Goal: Task Accomplishment & Management: Use online tool/utility

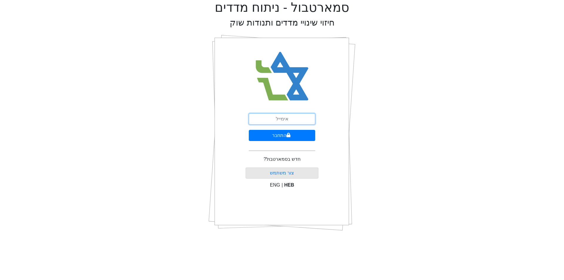
click at [282, 119] on input "email" at bounding box center [282, 118] width 66 height 11
type input "[PERSON_NAME][EMAIL_ADDRESS][DOMAIN_NAME]"
click at [290, 136] on button "התחבר" at bounding box center [282, 135] width 66 height 11
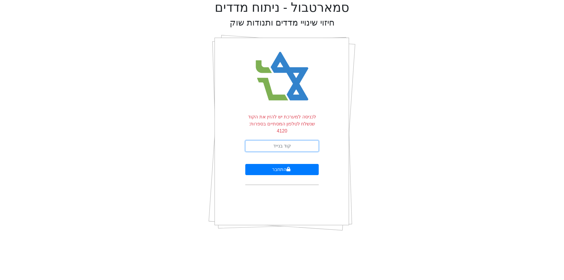
drag, startPoint x: 280, startPoint y: 136, endPoint x: 284, endPoint y: 205, distance: 69.2
click at [284, 205] on div "לכניסה למערכת יש להזין את הקוד שנשלח לטלפון המסתיים בספרות: 4120 התחבר" at bounding box center [281, 133] width 73 height 206
click at [292, 140] on input "text" at bounding box center [281, 145] width 73 height 11
type input "515002"
click at [245, 164] on button "התחבר" at bounding box center [281, 169] width 73 height 11
